Goal: Find specific page/section: Find specific page/section

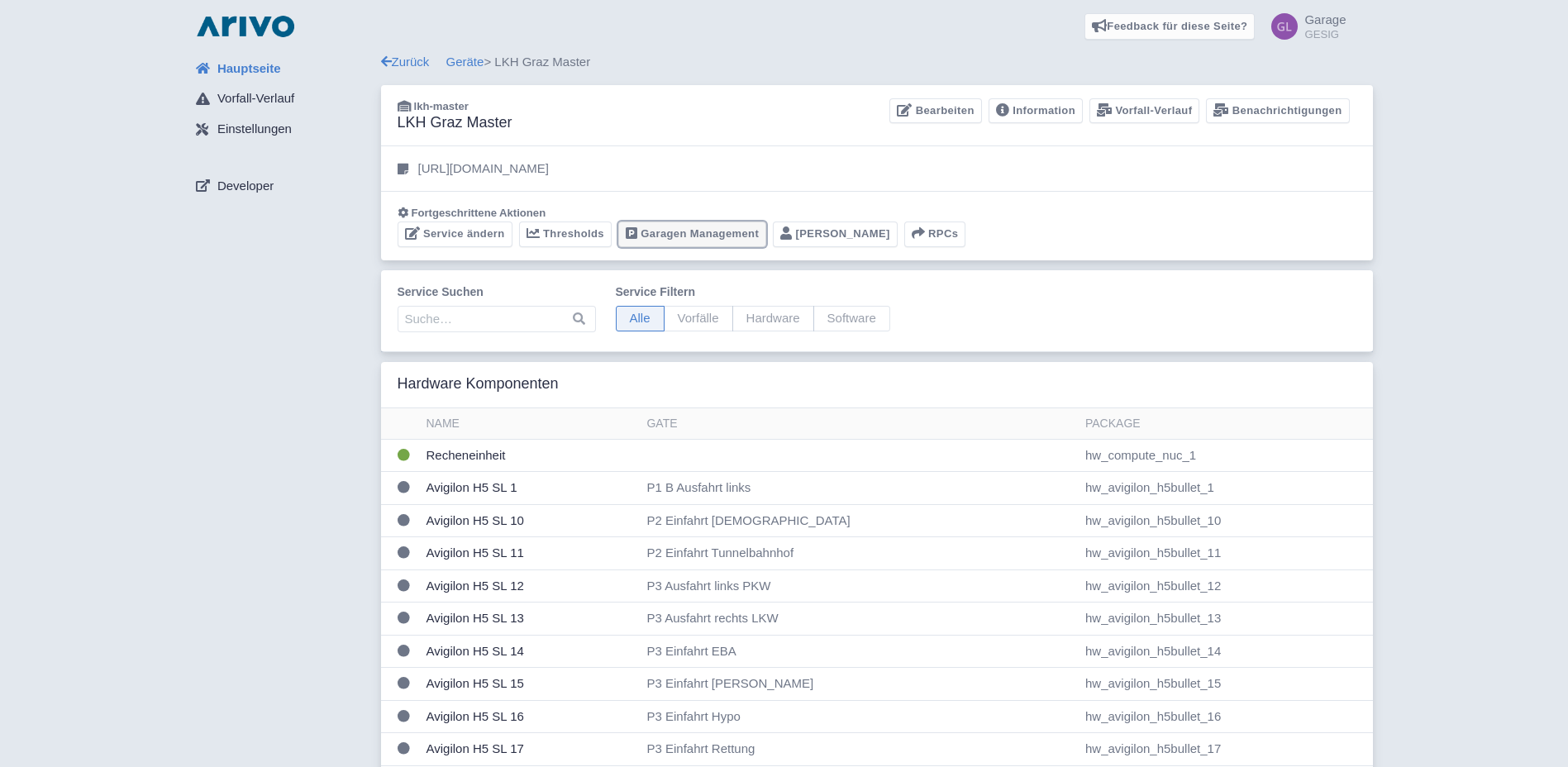
click at [694, 237] on link "Garagen Management" at bounding box center [693, 234] width 148 height 26
click at [671, 238] on link "Garagen Management" at bounding box center [693, 234] width 148 height 26
